Goal: Navigation & Orientation: Find specific page/section

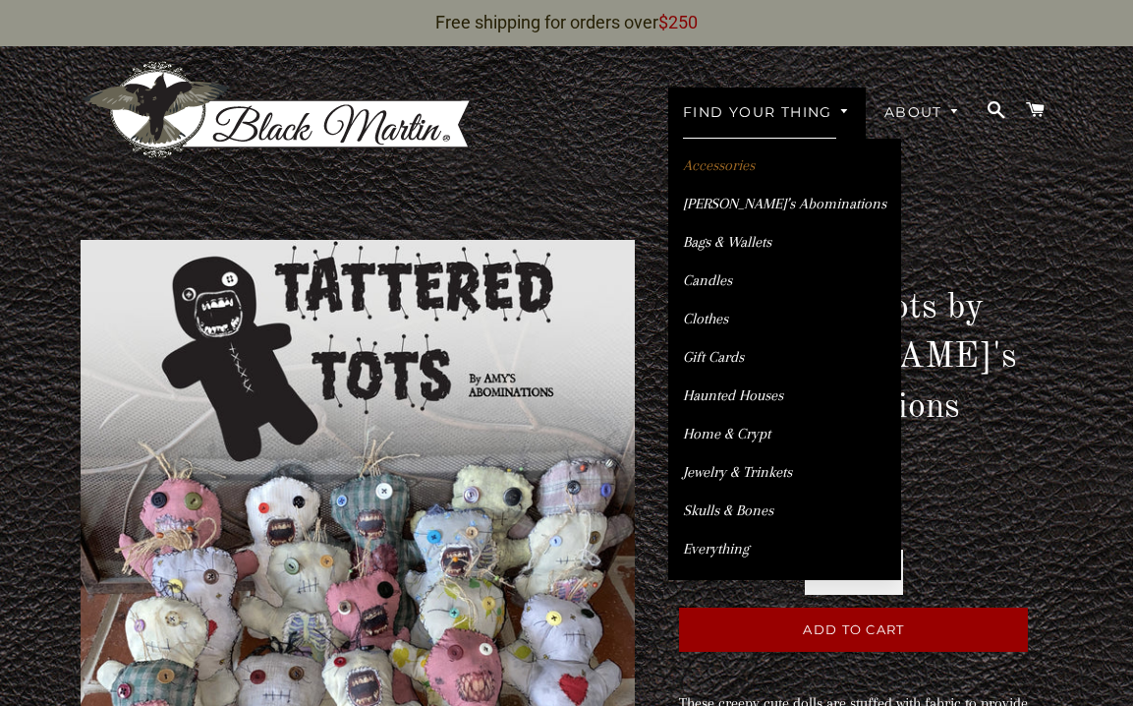
click at [721, 148] on link "Accessories" at bounding box center [784, 165] width 233 height 34
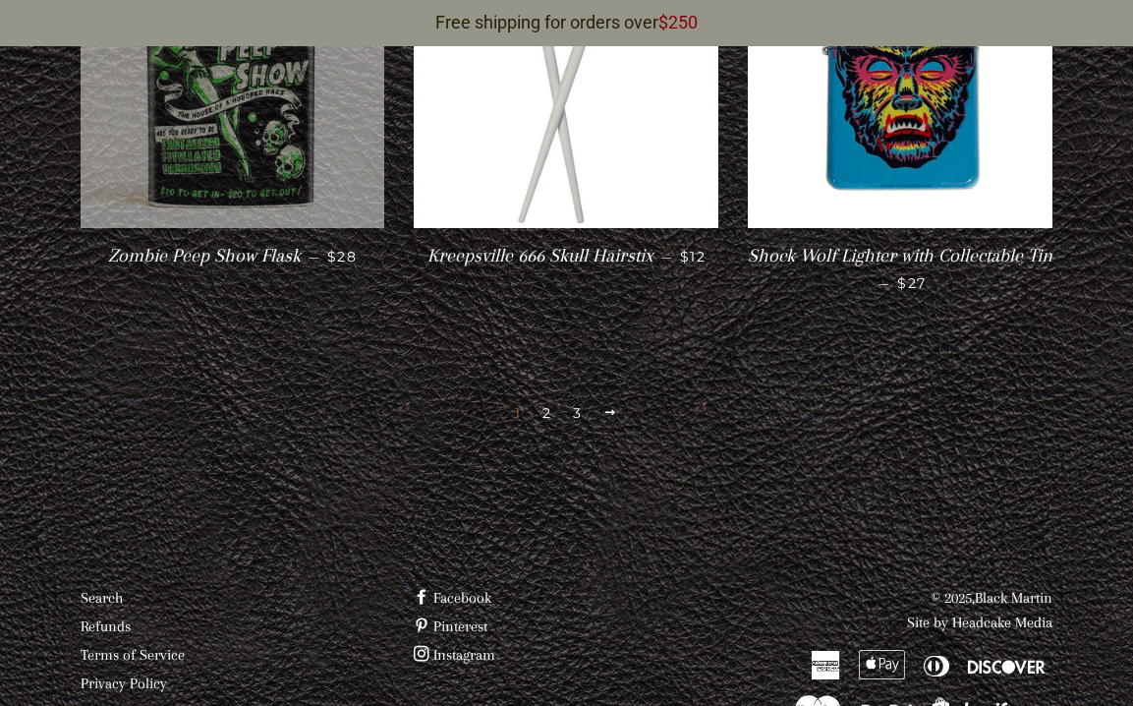
scroll to position [3444, 0]
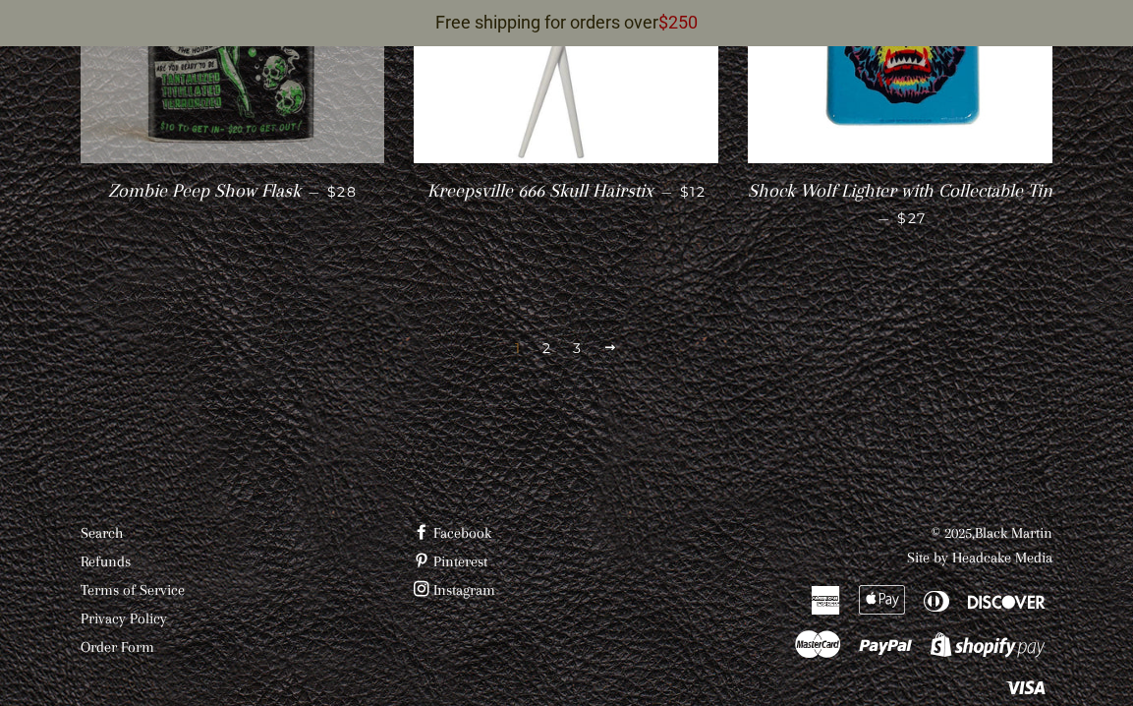
click at [459, 524] on link "Facebook" at bounding box center [453, 533] width 78 height 18
click at [875, 273] on div "1 2 3 Next" at bounding box center [567, 317] width 973 height 89
